Goal: Transaction & Acquisition: Purchase product/service

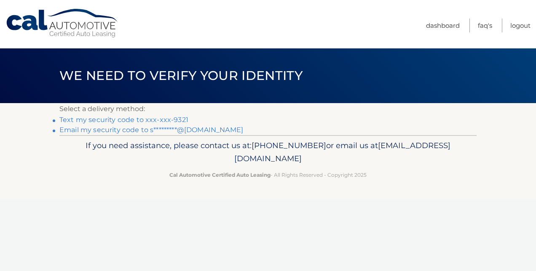
click at [120, 122] on link "Text my security code to xxx-xxx-9321" at bounding box center [123, 120] width 129 height 8
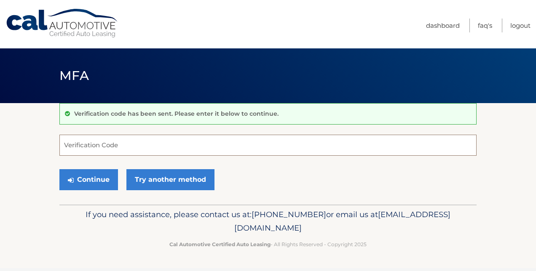
click at [116, 146] on input "Verification Code" at bounding box center [267, 145] width 417 height 21
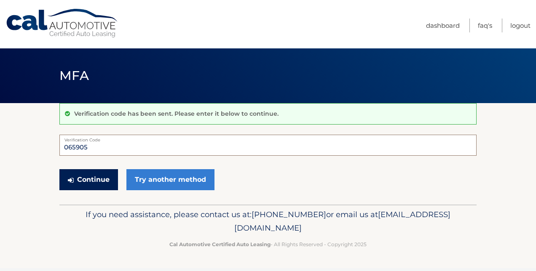
type input "065905"
click at [95, 179] on button "Continue" at bounding box center [88, 179] width 59 height 21
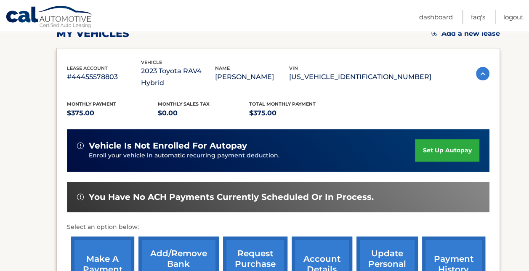
scroll to position [168, 0]
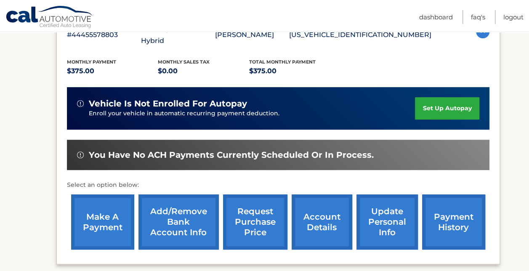
click at [100, 206] on link "make a payment" at bounding box center [102, 222] width 63 height 55
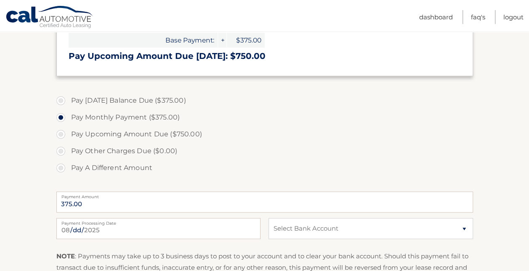
scroll to position [253, 0]
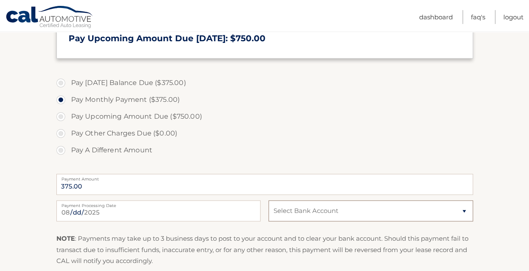
click at [464, 209] on select "Select Bank Account Checking FLAGSTAR BANK, NA *****2029 Checking ALLEGACY FEDE…" at bounding box center [371, 210] width 204 height 21
select select "NjllN2EzODQtYTBhYi00NjQzLTg2N2MtYzg3YzU2MWI0YmRk"
click at [269, 200] on select "Select Bank Account Checking FLAGSTAR BANK, NA *****2029 Checking ALLEGACY FEDE…" at bounding box center [371, 210] width 204 height 21
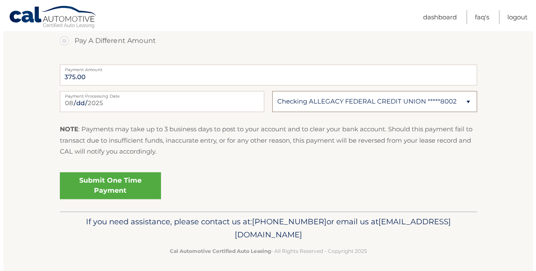
scroll to position [366, 0]
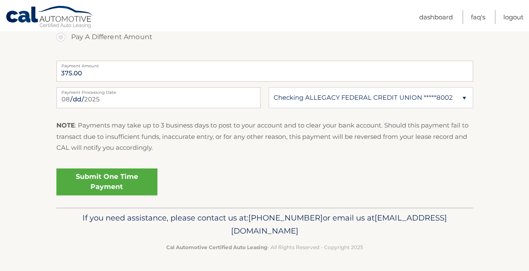
click at [96, 179] on link "Submit One Time Payment" at bounding box center [106, 181] width 101 height 27
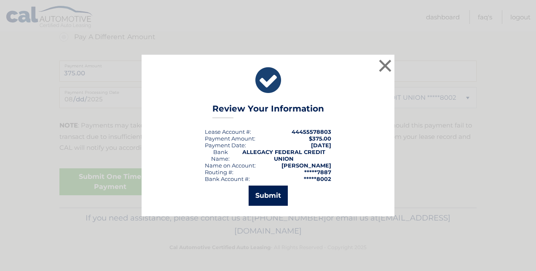
click at [264, 199] on button "Submit" at bounding box center [267, 196] width 39 height 20
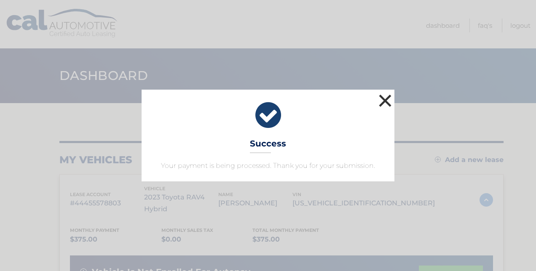
click at [386, 101] on button "×" at bounding box center [384, 100] width 17 height 17
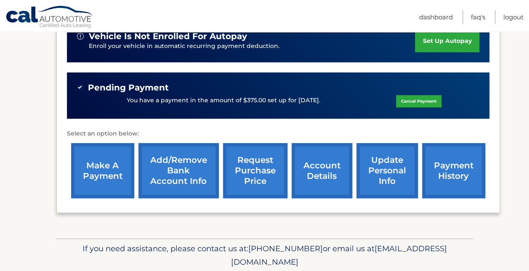
scroll to position [253, 0]
